Goal: Information Seeking & Learning: Learn about a topic

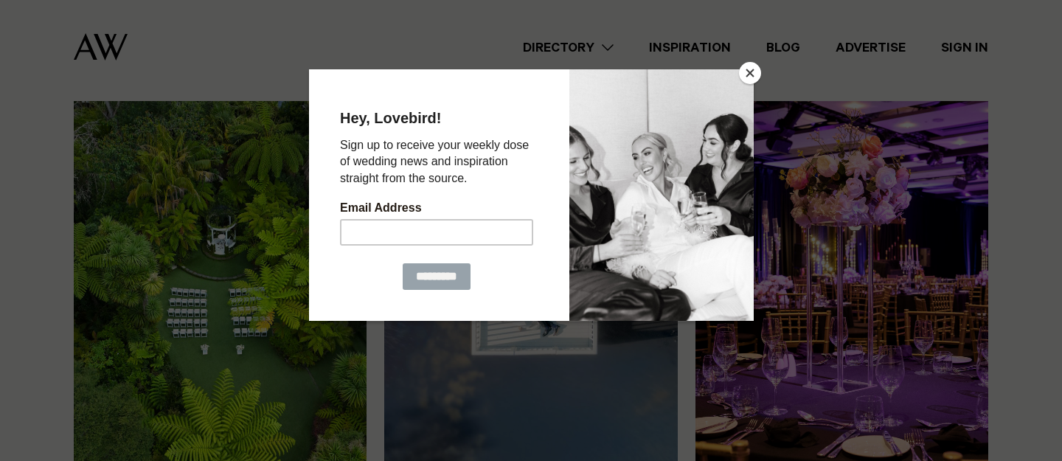
scroll to position [417, 0]
click at [750, 73] on button "Close" at bounding box center [750, 73] width 22 height 22
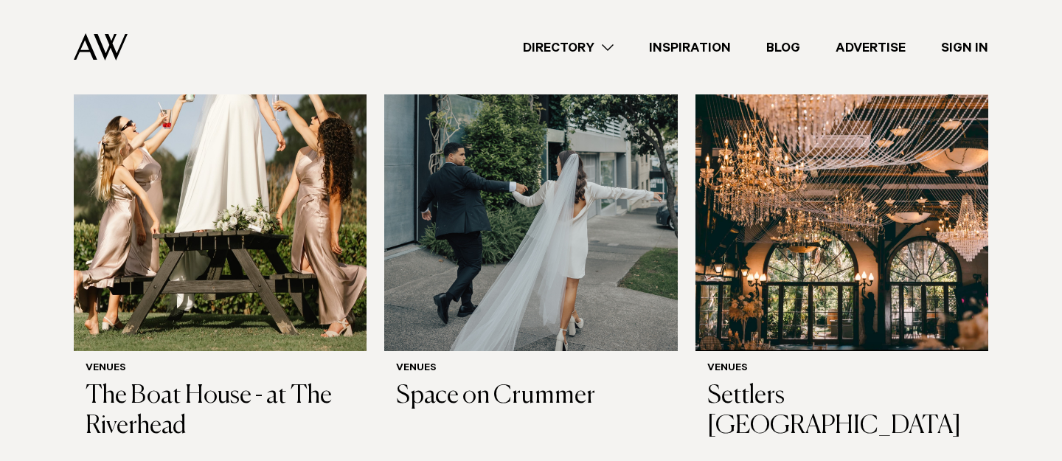
scroll to position [1576, 0]
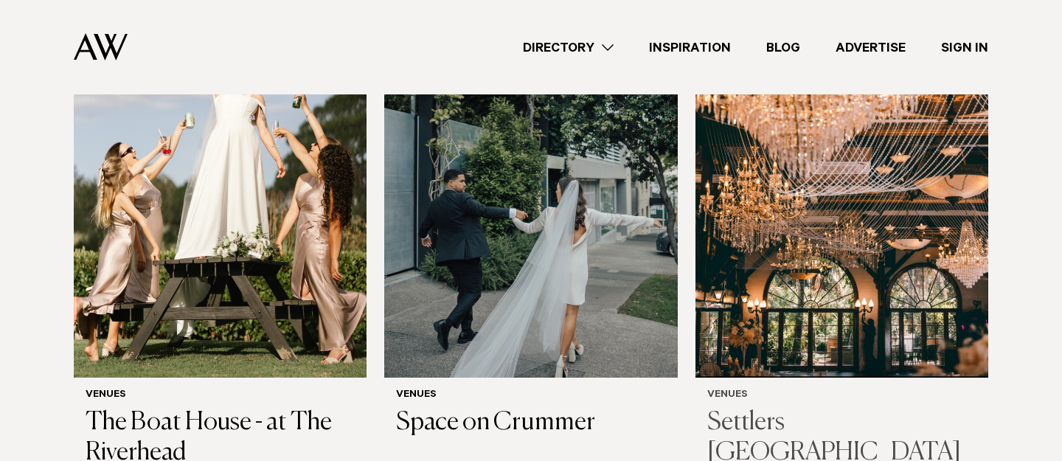
click at [817, 412] on h3 "Settlers [GEOGRAPHIC_DATA]" at bounding box center [841, 438] width 269 height 60
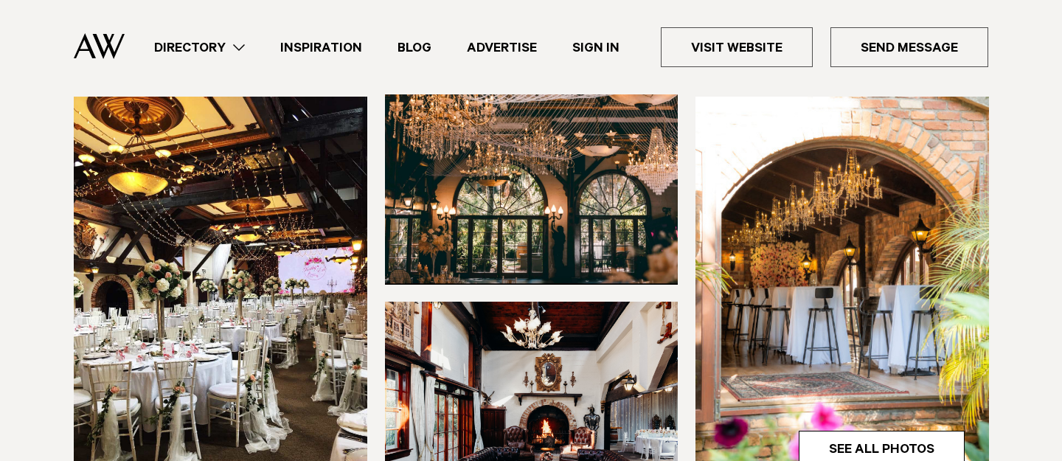
scroll to position [429, 0]
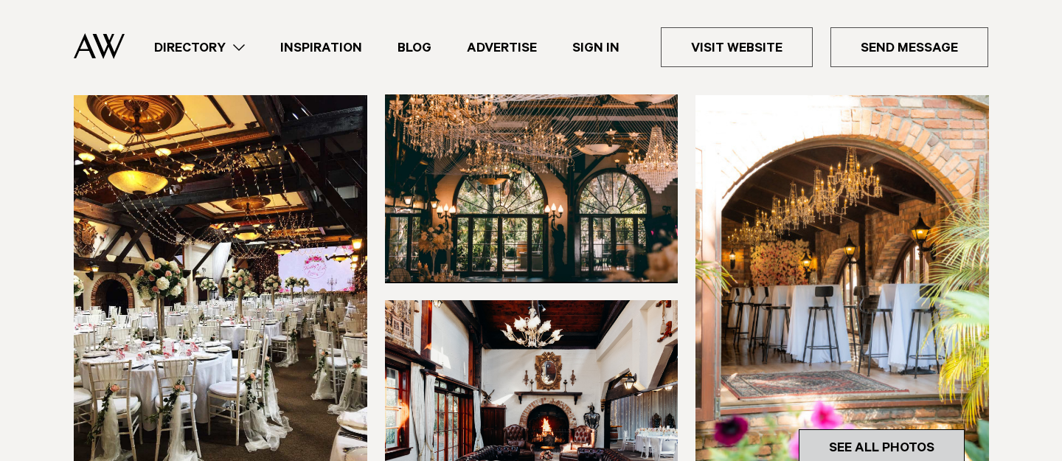
click at [859, 429] on link "See All Photos" at bounding box center [882, 446] width 166 height 35
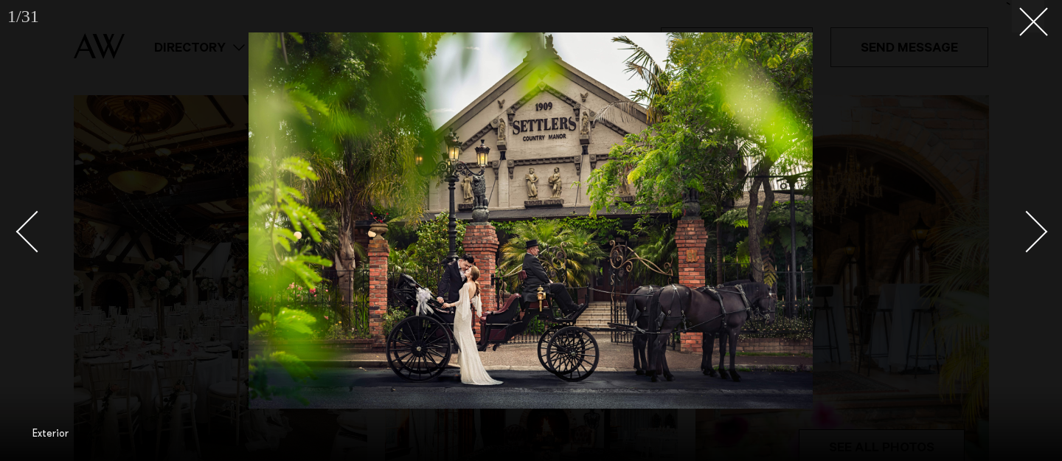
click at [1034, 249] on link at bounding box center [1019, 231] width 52 height 74
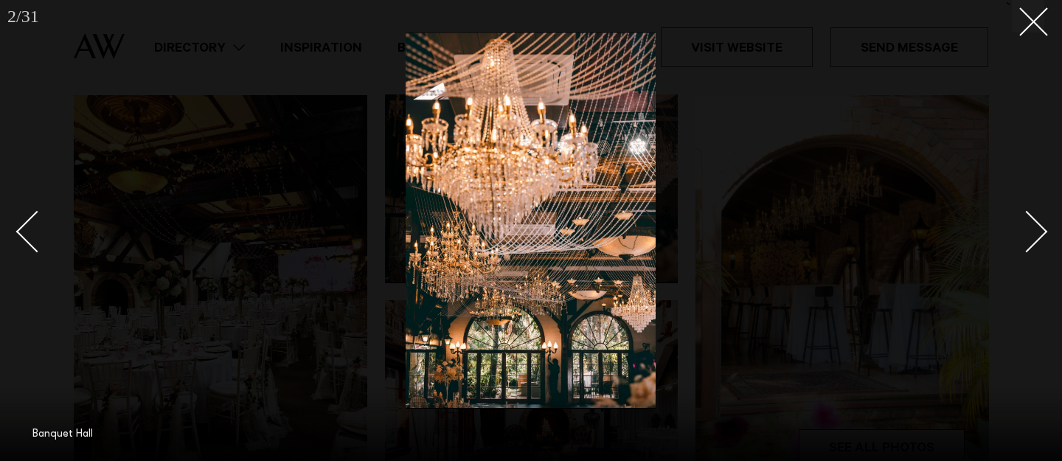
click at [1034, 249] on link at bounding box center [1019, 231] width 52 height 74
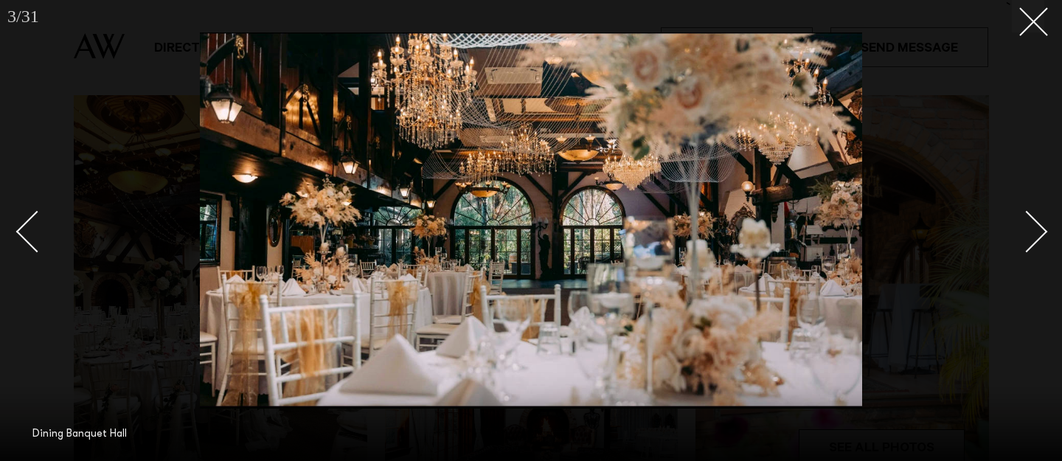
click at [1034, 249] on link at bounding box center [1019, 231] width 52 height 74
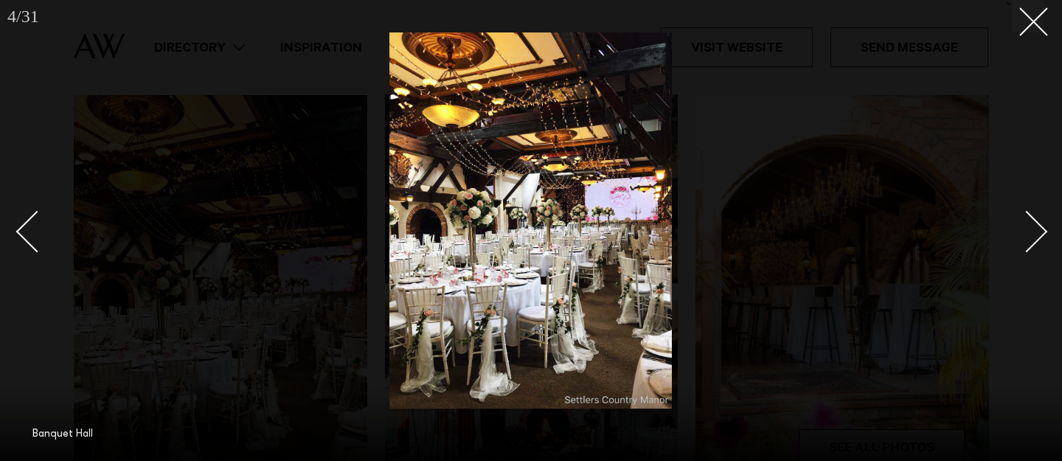
click at [1034, 249] on link at bounding box center [1019, 231] width 52 height 74
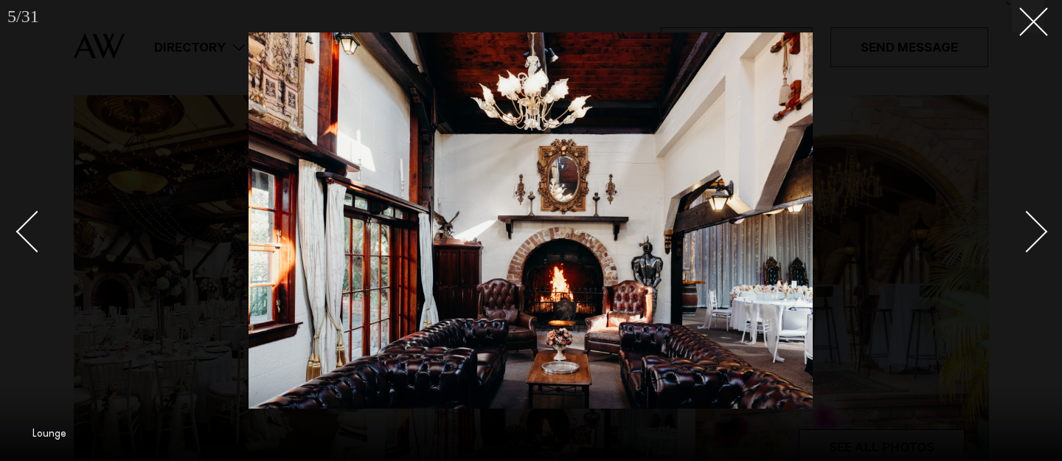
click at [1034, 249] on link at bounding box center [1019, 231] width 52 height 74
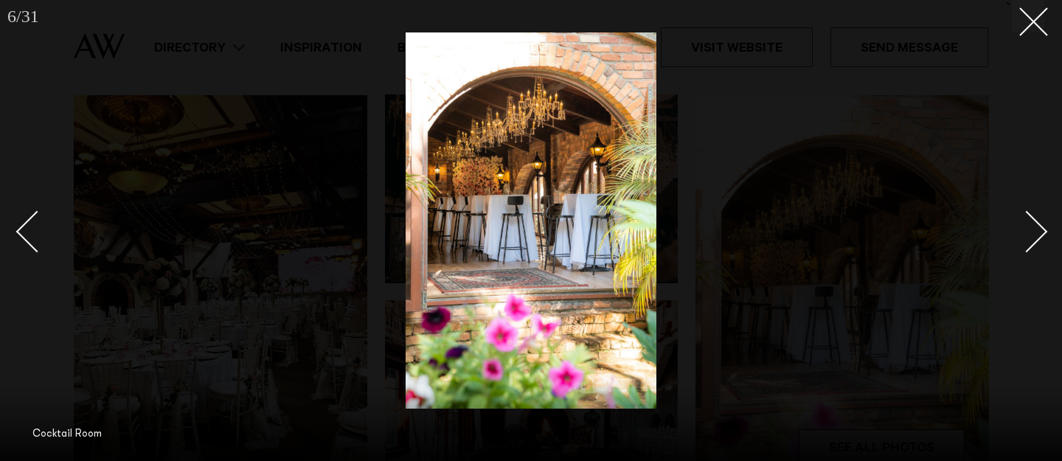
click at [1034, 249] on link at bounding box center [1019, 231] width 52 height 74
